Goal: Information Seeking & Learning: Learn about a topic

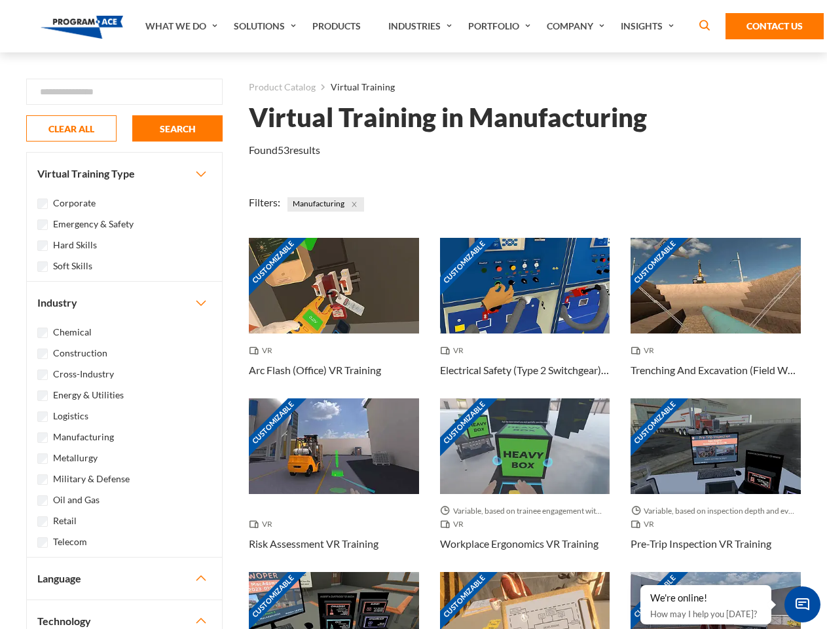
click at [183, 26] on link "What We Do" at bounding box center [183, 26] width 88 height 52
click at [266, 26] on link "Solutions" at bounding box center [266, 26] width 79 height 52
click at [422, 26] on link "Industries" at bounding box center [422, 26] width 80 height 52
click at [578, 26] on link "Company" at bounding box center [577, 26] width 74 height 52
click at [649, 26] on link "Insights" at bounding box center [648, 26] width 69 height 52
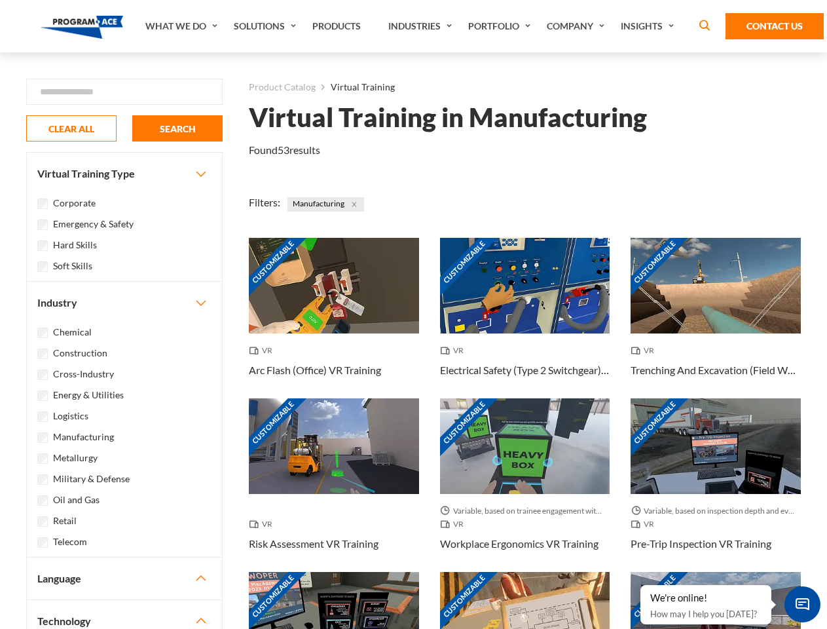
click at [0, 0] on div "Blog White Papers News" at bounding box center [0, 0] width 0 height 0
click at [0, 0] on strong "How Virtual Learning Can Enhance Workforce Productivity: A Guide for L&D Manage…" at bounding box center [0, 0] width 0 height 0
click at [802, 604] on span "Minimize live chat window" at bounding box center [802, 604] width 48 height 48
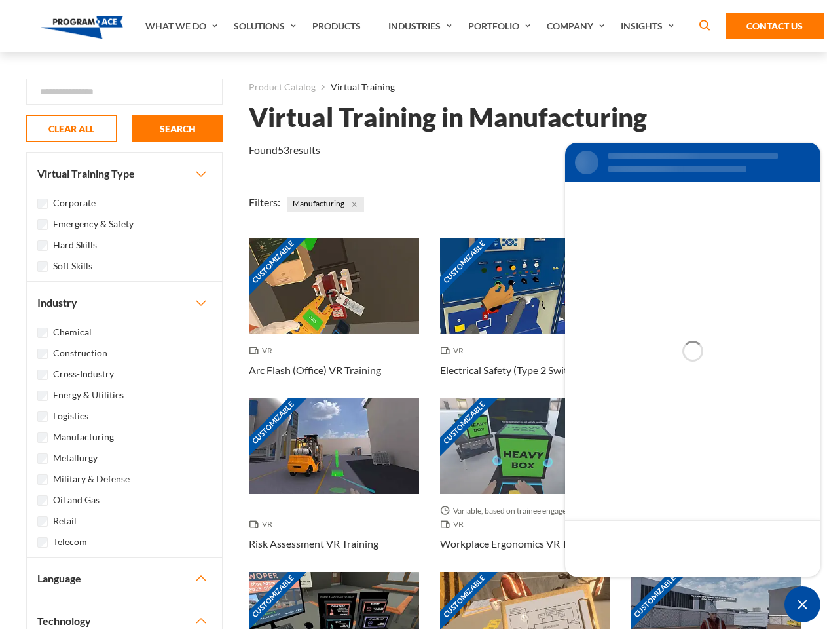
click at [641, 585] on div "Customizable" at bounding box center [716, 620] width 170 height 96
